Goal: Transaction & Acquisition: Download file/media

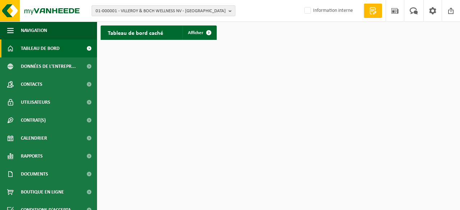
click at [123, 8] on span "01-000001 - VILLEROY & BOCH WELLNESS NV - [GEOGRAPHIC_DATA]" at bounding box center [161, 11] width 130 height 11
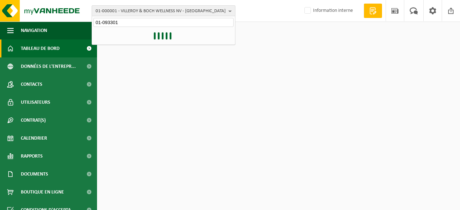
type input "01-093301"
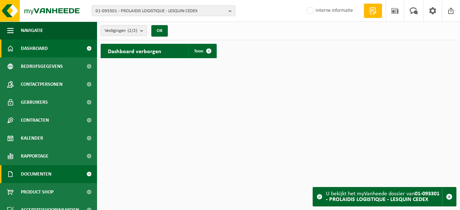
click at [39, 177] on span "Documenten" at bounding box center [36, 174] width 31 height 18
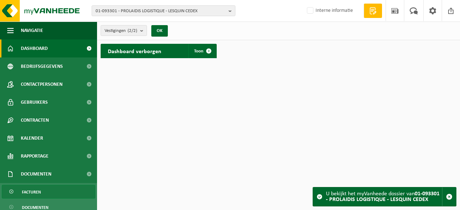
click at [36, 193] on span "Facturen" at bounding box center [31, 193] width 19 height 14
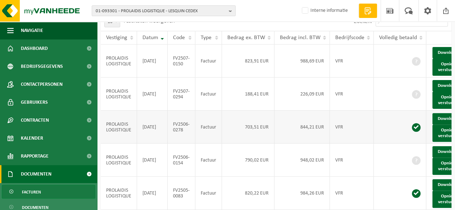
scroll to position [72, 0]
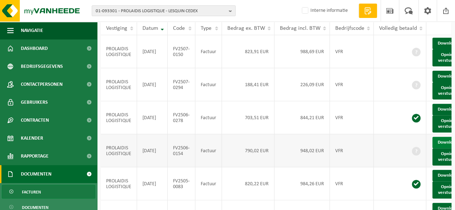
click at [441, 149] on link "Download" at bounding box center [449, 143] width 35 height 12
